Goal: Task Accomplishment & Management: Use online tool/utility

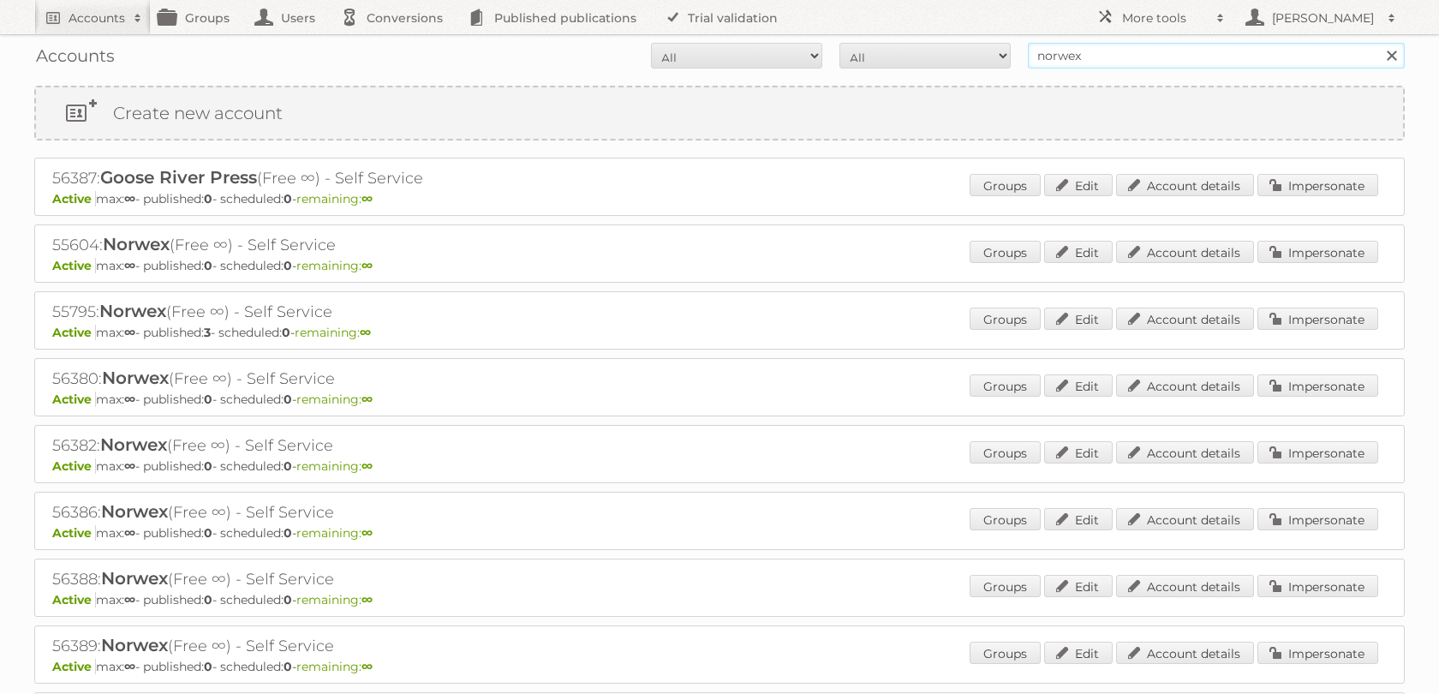
click at [1061, 60] on input "norwex" at bounding box center [1216, 56] width 377 height 26
type input "tfg"
click at [1378, 43] on input "Search" at bounding box center [1391, 56] width 26 height 26
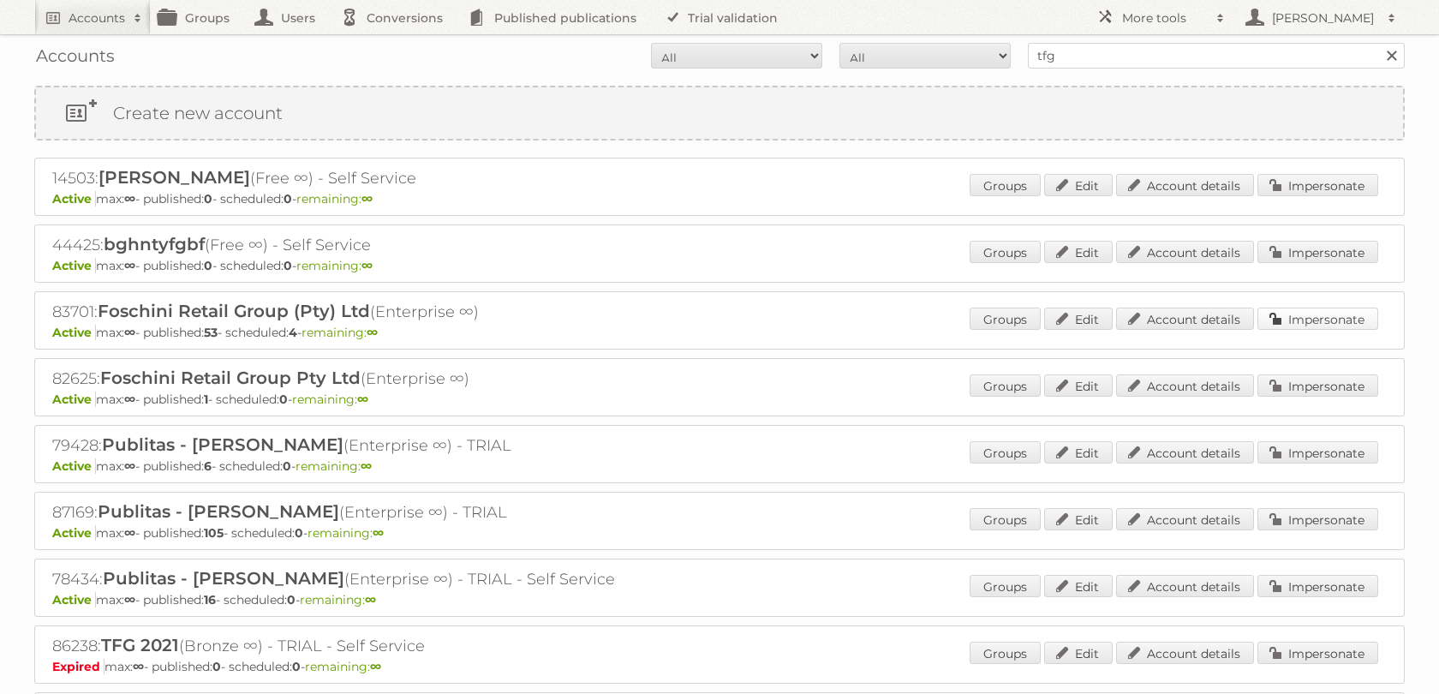
click at [1297, 330] on link "Impersonate" at bounding box center [1317, 318] width 121 height 22
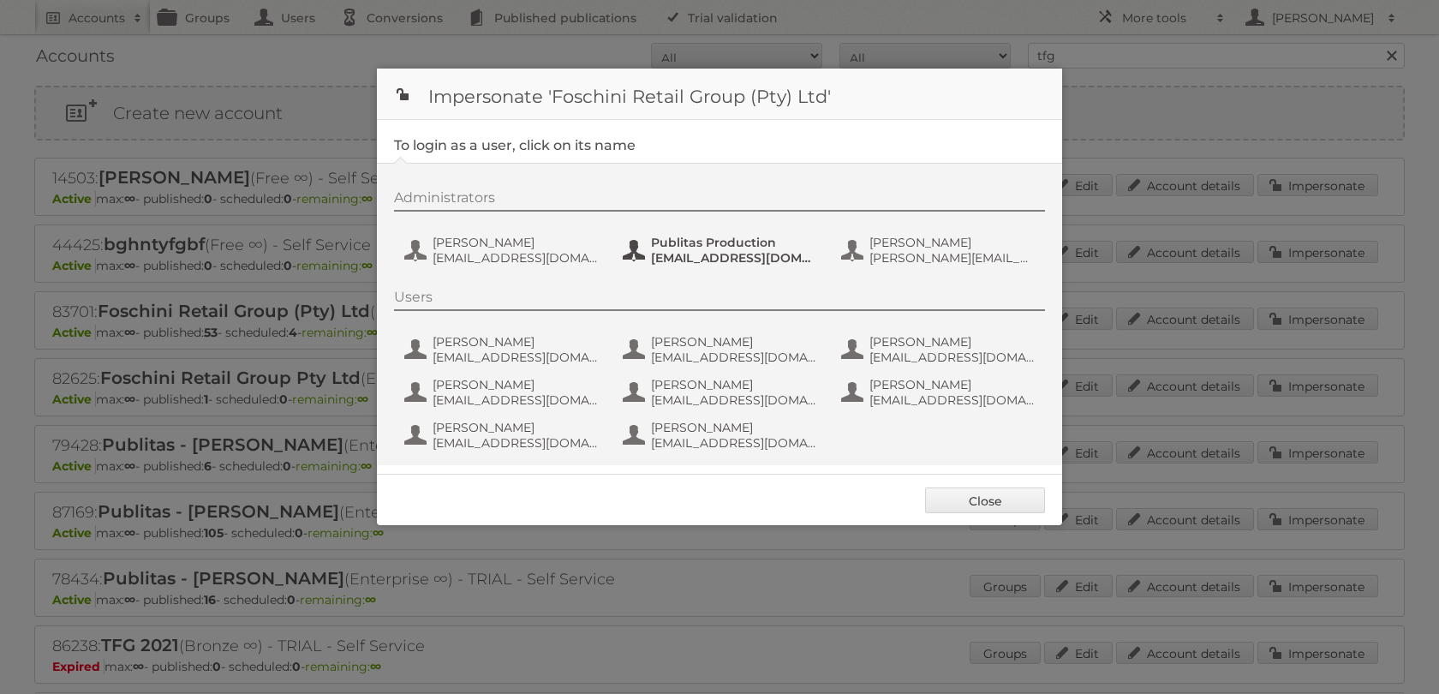
click at [676, 257] on span "[EMAIL_ADDRESS][DOMAIN_NAME]" at bounding box center [734, 257] width 166 height 15
